Goal: Task Accomplishment & Management: Use online tool/utility

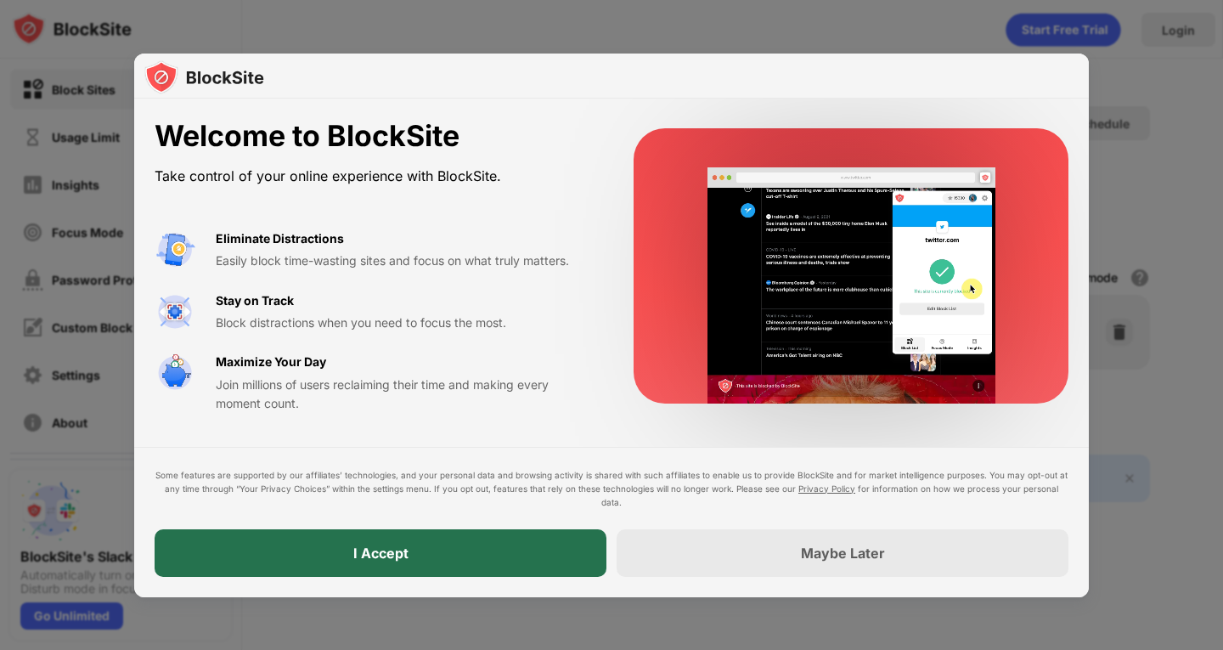
click at [534, 544] on div "I Accept" at bounding box center [381, 553] width 452 height 48
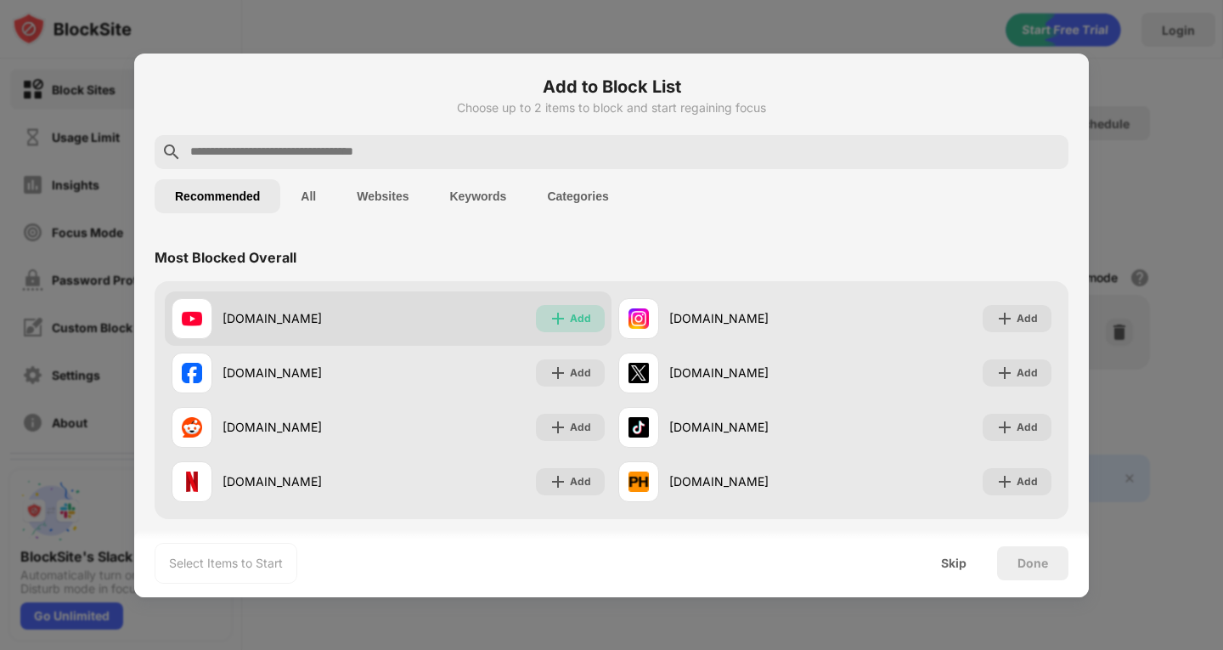
click at [550, 314] on img at bounding box center [558, 318] width 17 height 17
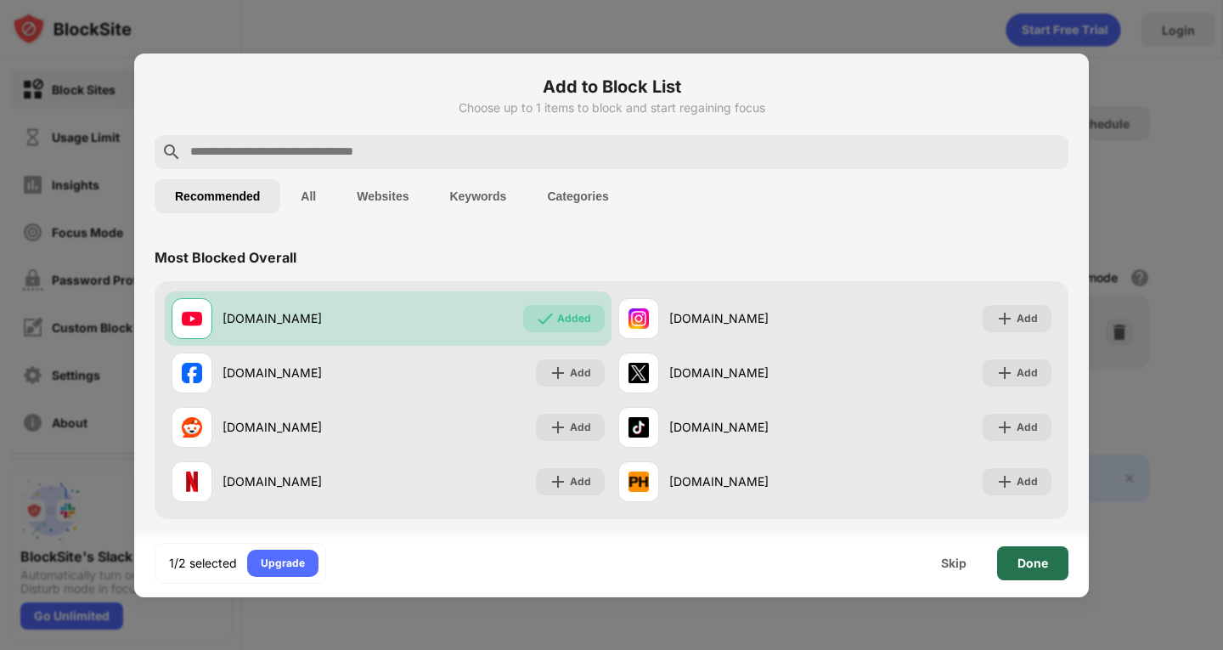
click at [1036, 566] on div "Done" at bounding box center [1033, 563] width 31 height 14
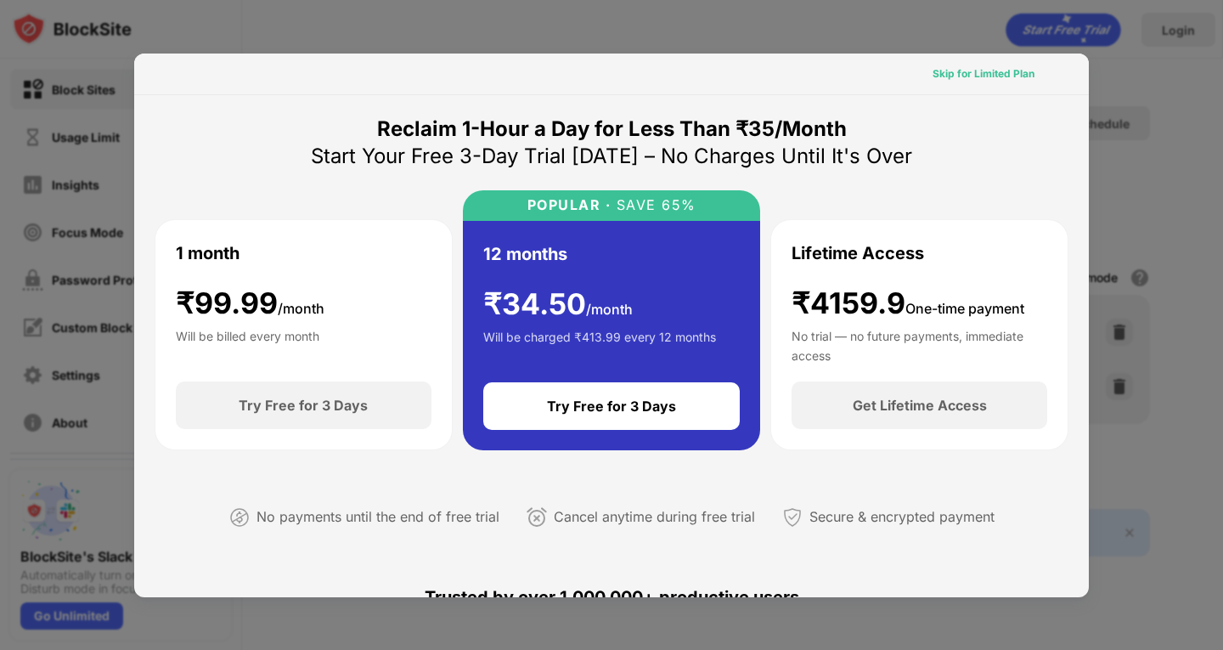
click at [952, 71] on div "Skip for Limited Plan" at bounding box center [984, 73] width 102 height 17
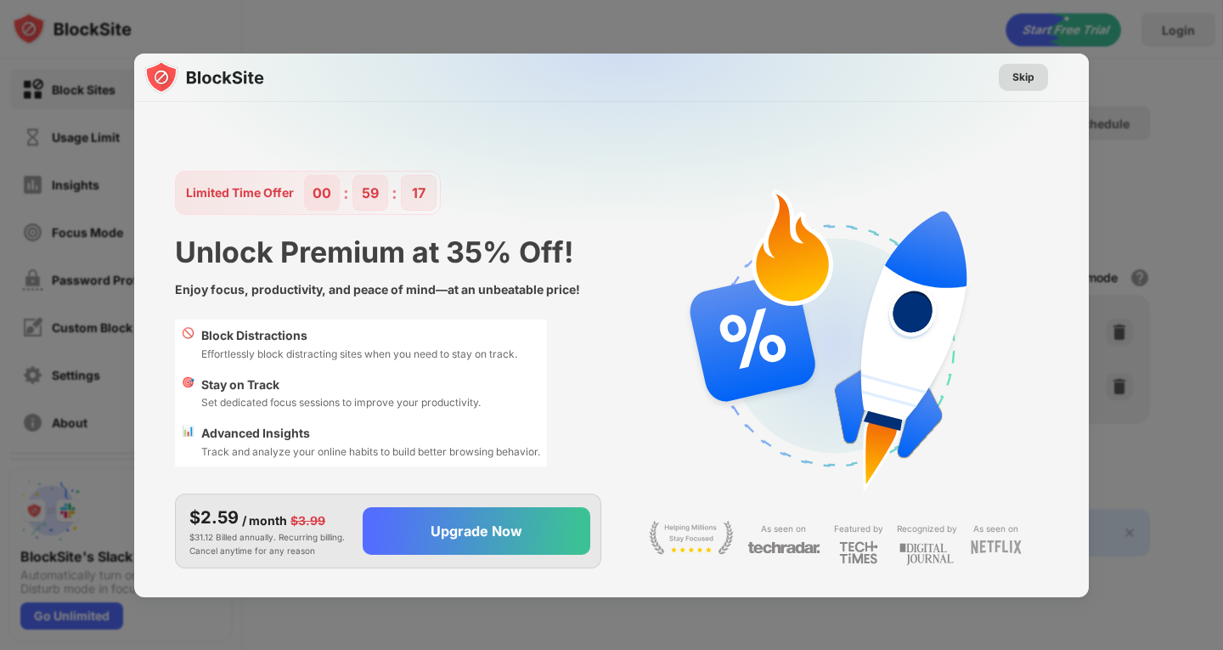
click at [1018, 72] on div "Skip" at bounding box center [1024, 77] width 22 height 17
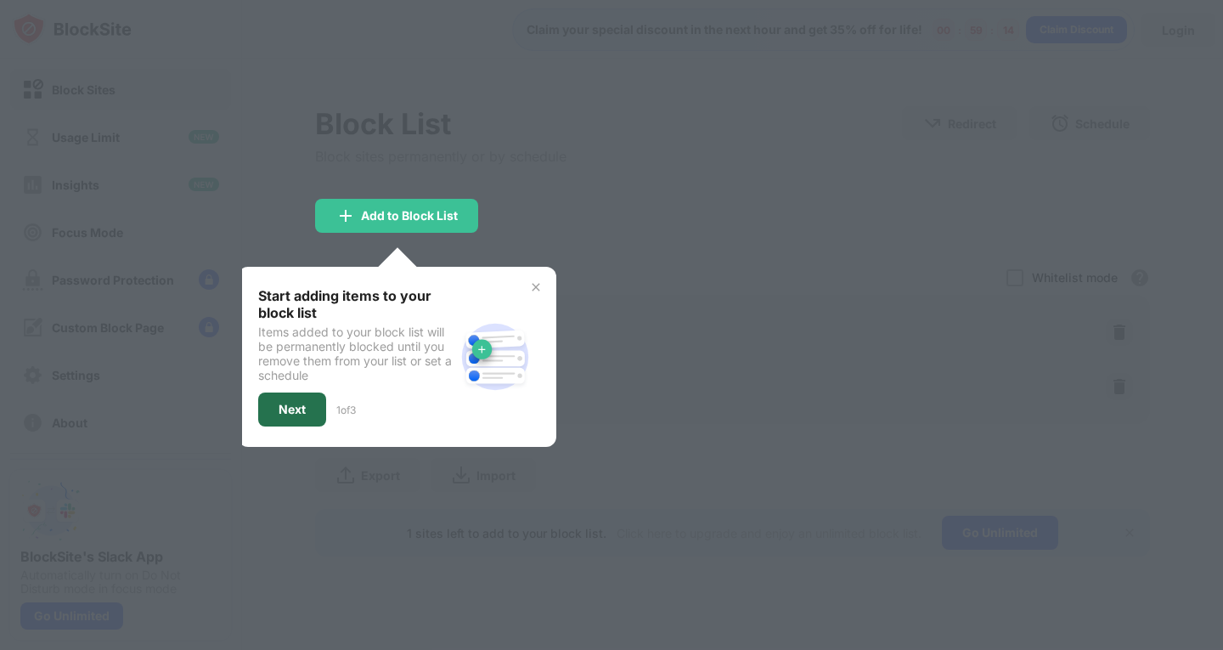
click at [300, 406] on div "Next" at bounding box center [292, 410] width 27 height 14
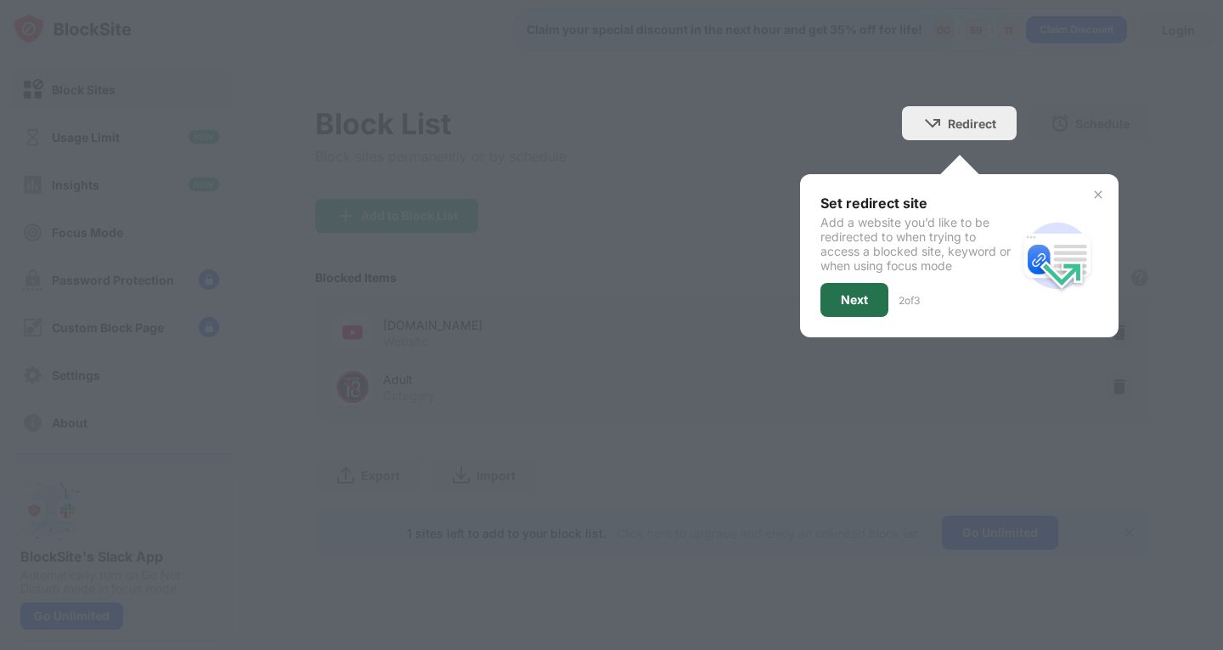
click at [858, 302] on div "Next" at bounding box center [854, 300] width 27 height 14
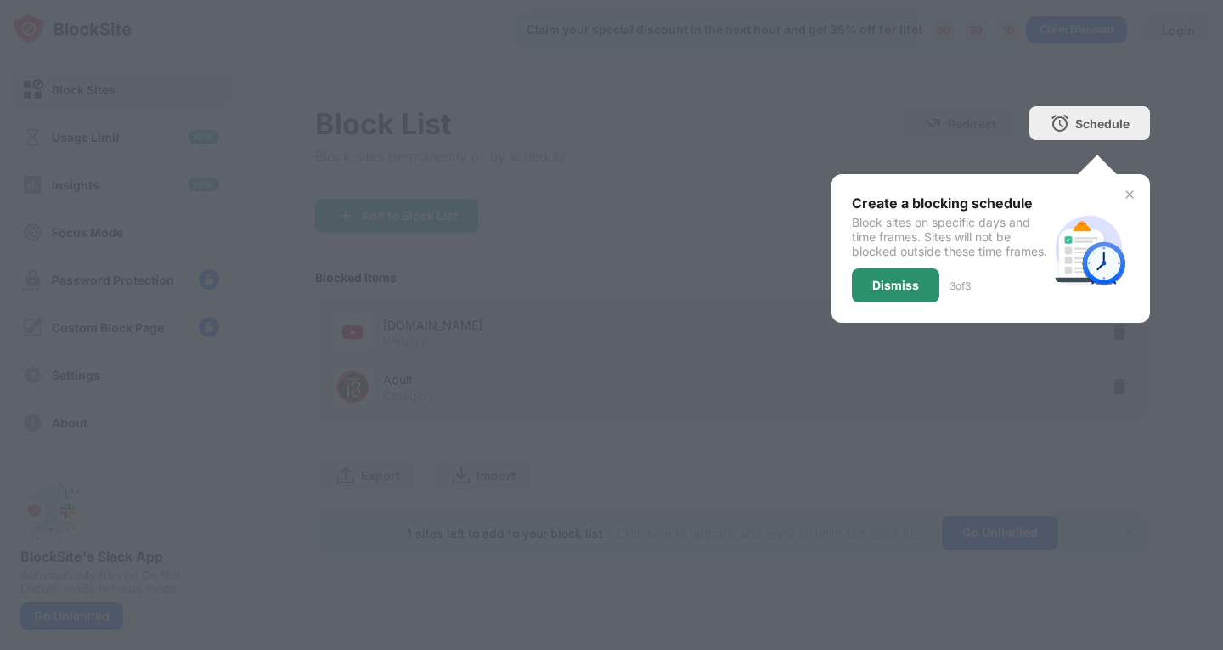
click at [900, 292] on div "Dismiss" at bounding box center [895, 286] width 47 height 14
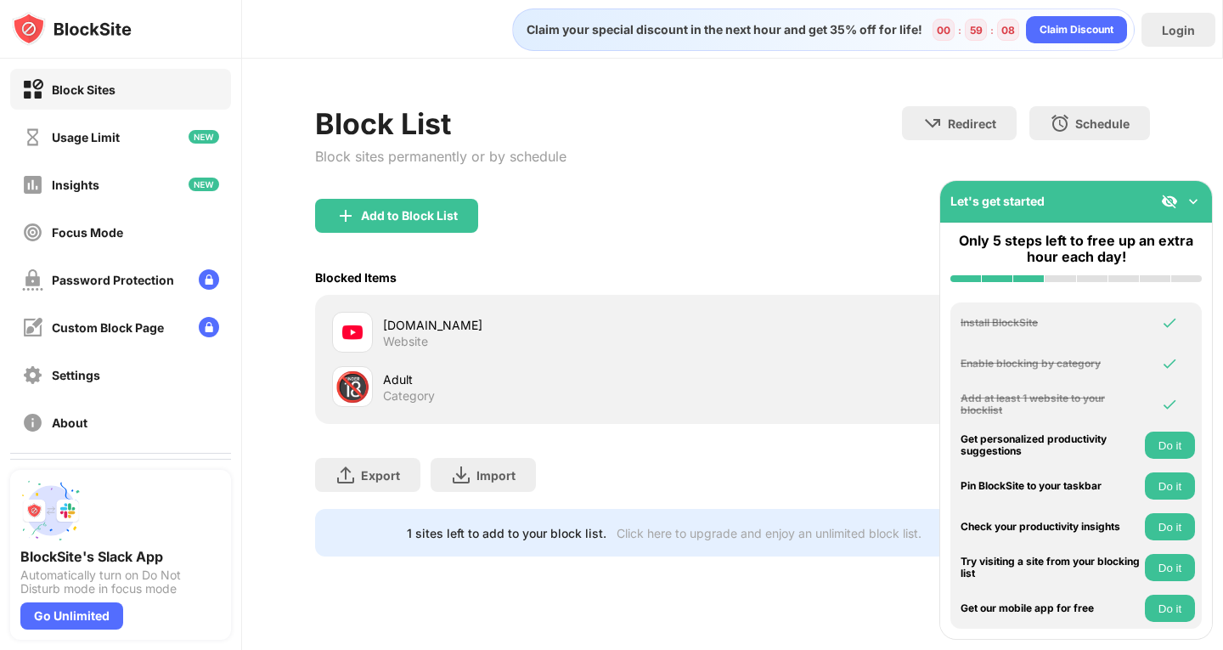
click at [720, 246] on div "Add to Block List" at bounding box center [732, 229] width 834 height 61
click at [1191, 196] on img at bounding box center [1193, 201] width 17 height 17
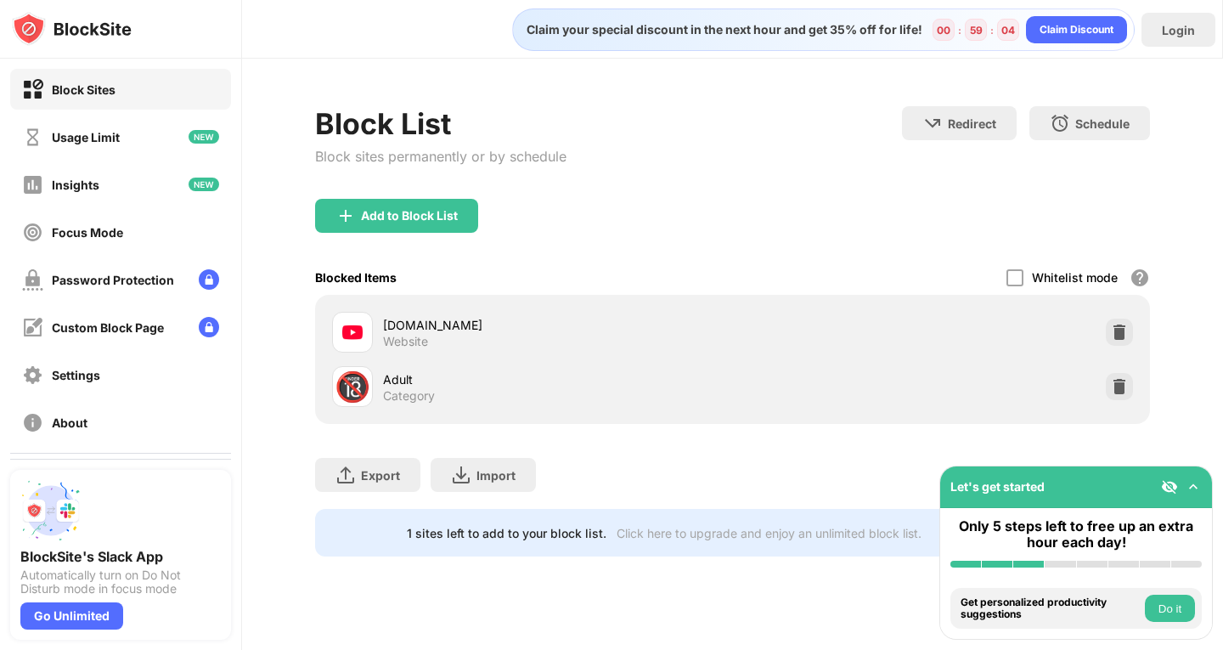
click at [424, 330] on div "youtube.com" at bounding box center [557, 325] width 349 height 18
click at [612, 267] on div "Blocked Items Whitelist mode Block all websites except for those in your whitel…" at bounding box center [732, 277] width 834 height 35
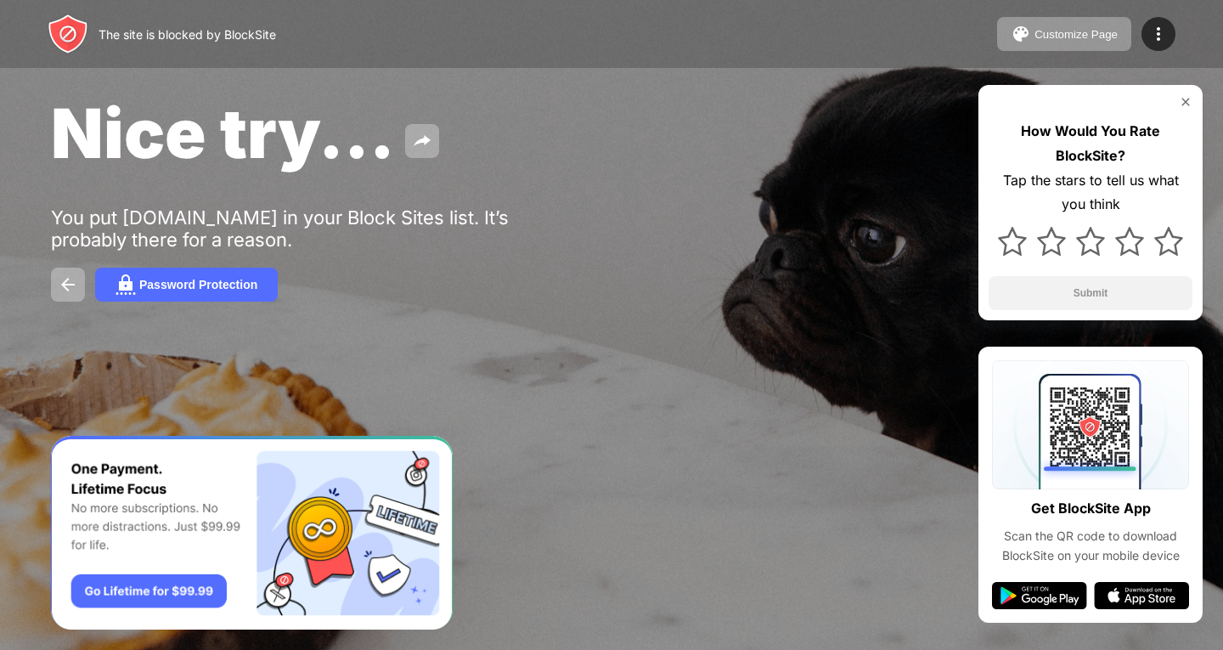
click at [1187, 100] on img at bounding box center [1186, 102] width 14 height 14
